Goal: Task Accomplishment & Management: Use online tool/utility

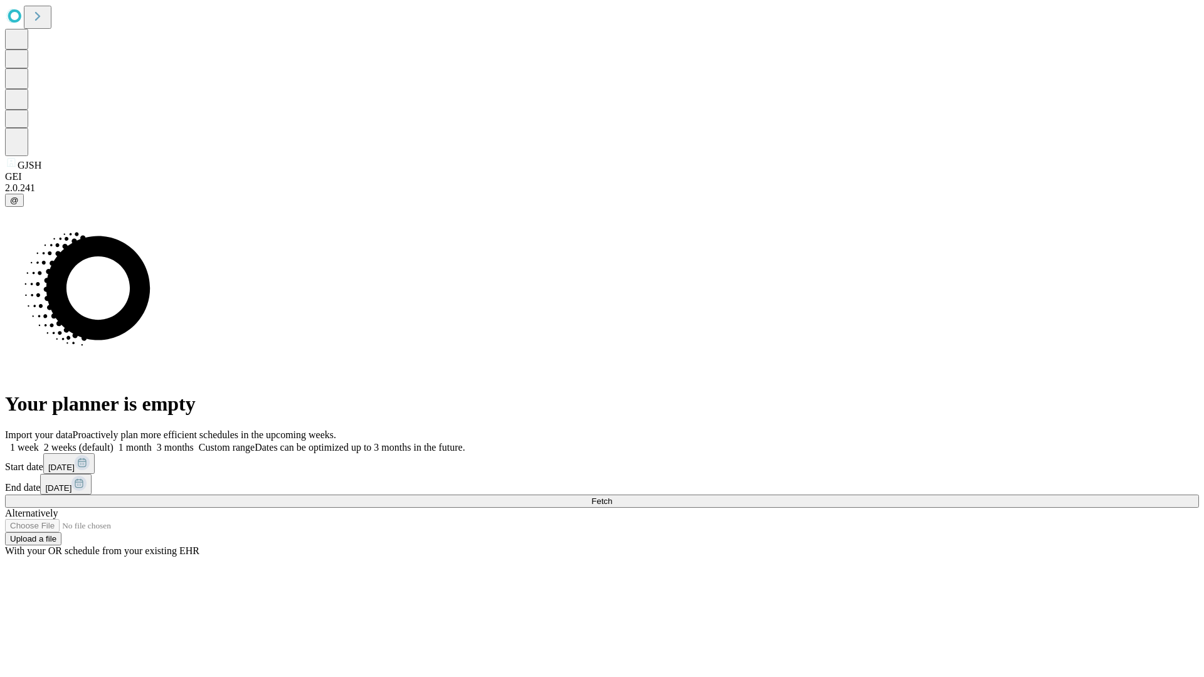
click at [612, 497] on span "Fetch" at bounding box center [601, 501] width 21 height 9
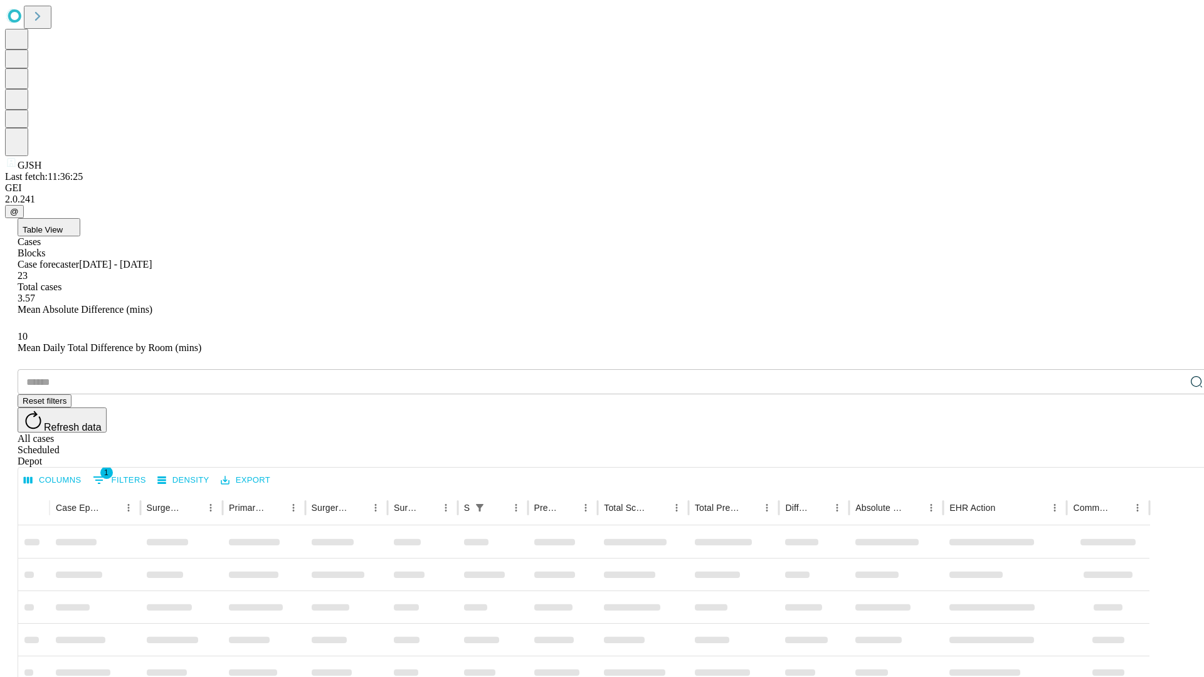
click at [1171, 456] on div "Depot" at bounding box center [615, 461] width 1194 height 11
